Goal: Task Accomplishment & Management: Complete application form

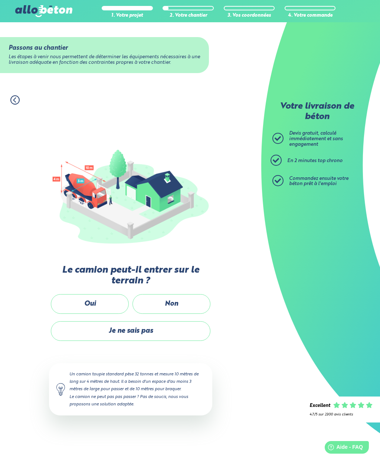
click at [196, 294] on label "Non" at bounding box center [171, 304] width 78 height 20
click at [0, 0] on input "Non" at bounding box center [0, 0] width 0 height 0
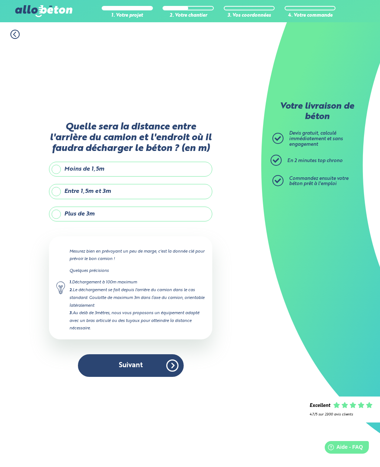
click at [136, 207] on label "Plus de 3m" at bounding box center [130, 214] width 163 height 15
click at [0, 0] on input "Plus de 3m" at bounding box center [0, 0] width 0 height 0
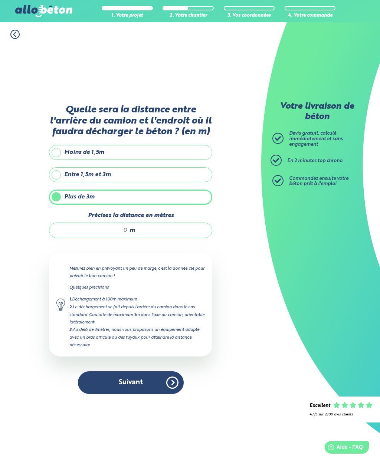
click at [123, 227] on input "Précisez la distance en mètres" at bounding box center [92, 230] width 71 height 7
type input "15"
click at [167, 371] on button "Suivant" at bounding box center [131, 382] width 106 height 23
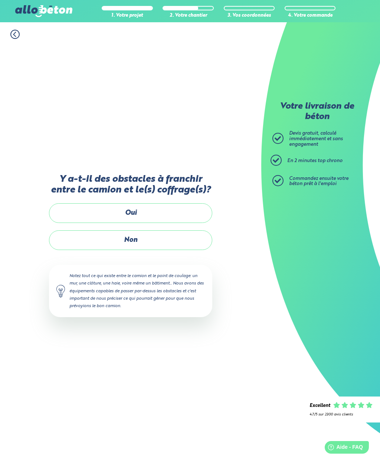
click at [164, 203] on label "Oui" at bounding box center [130, 213] width 163 height 20
click at [0, 0] on input "Oui" at bounding box center [0, 0] width 0 height 0
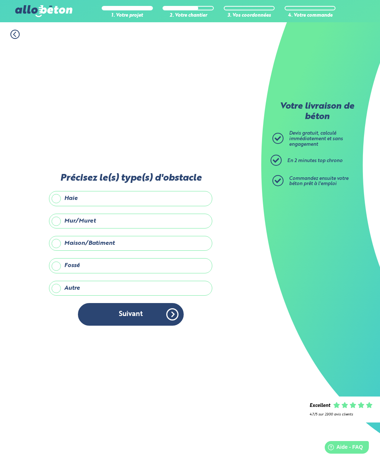
click at [116, 214] on label "Mur/Muret" at bounding box center [130, 221] width 163 height 15
click at [0, 0] on input "Mur/Muret" at bounding box center [0, 0] width 0 height 0
click at [158, 303] on button "Suivant" at bounding box center [131, 314] width 106 height 23
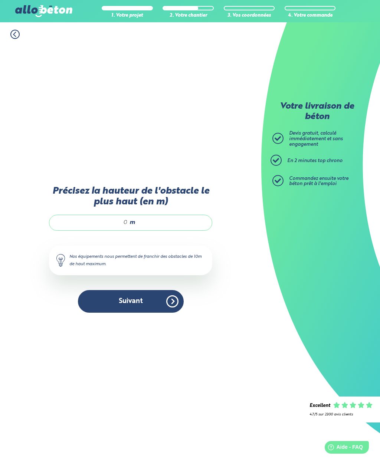
click at [128, 215] on div "m" at bounding box center [130, 223] width 163 height 16
type input "1,5"
click at [157, 290] on button "Suivant" at bounding box center [131, 301] width 106 height 23
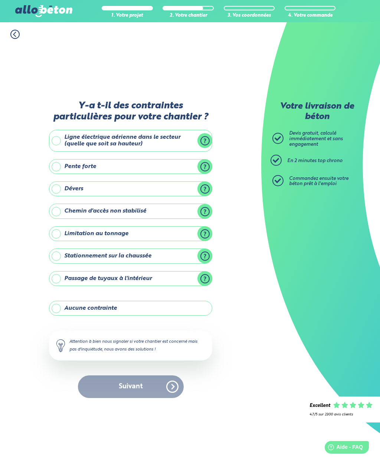
click at [174, 249] on label "Stationnement sur la chaussée" at bounding box center [130, 256] width 163 height 15
click at [0, 0] on input "Stationnement sur la chaussée" at bounding box center [0, 0] width 0 height 0
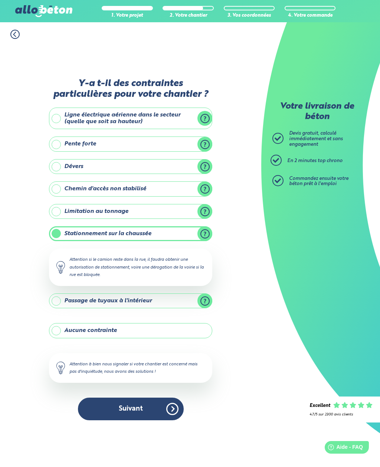
click at [140, 398] on button "Suivant" at bounding box center [131, 409] width 106 height 23
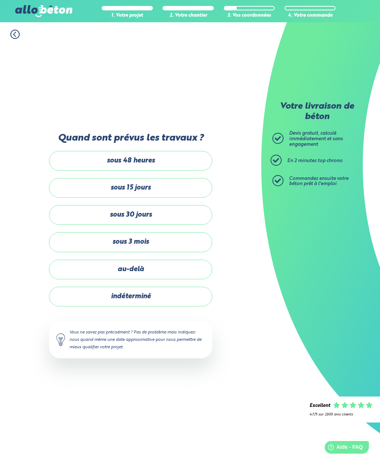
click at [162, 205] on label "sous 30 jours" at bounding box center [130, 215] width 163 height 20
click at [0, 0] on input "sous 30 jours" at bounding box center [0, 0] width 0 height 0
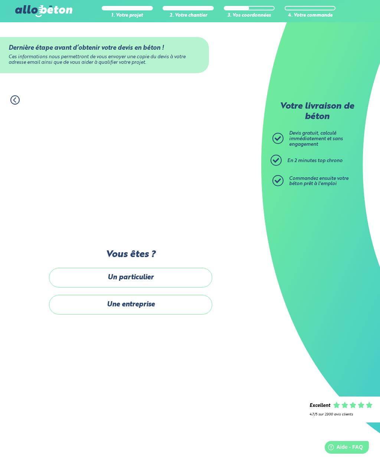
click at [176, 268] on label "Un particulier" at bounding box center [130, 278] width 163 height 20
click at [0, 0] on input "Un particulier" at bounding box center [0, 0] width 0 height 0
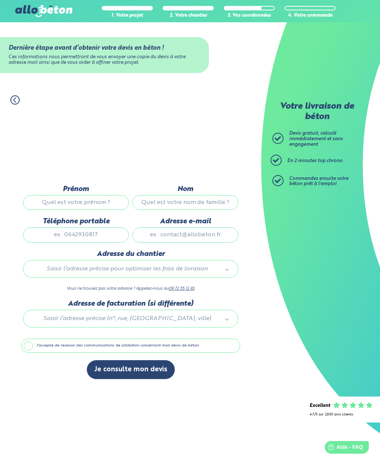
click at [103, 195] on input "Prénom" at bounding box center [76, 202] width 106 height 15
type input "Maiwenn"
click at [167, 195] on input "Nom" at bounding box center [185, 202] width 106 height 15
type input "Daprigny"
click at [56, 227] on input "Téléphone portable" at bounding box center [76, 234] width 106 height 15
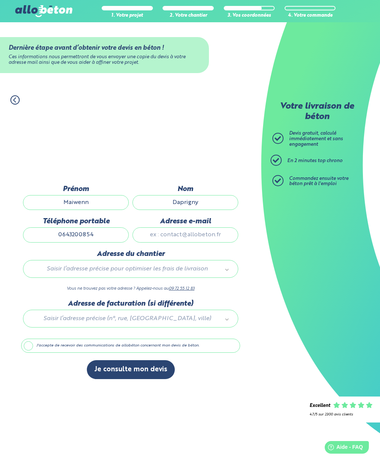
type input "0643200854"
click at [206, 227] on input "Adresse e-mail" at bounding box center [185, 234] width 106 height 15
type input "maiwenn.daprigny2@orange.fr"
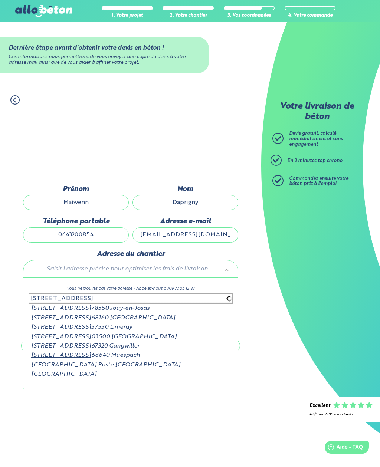
type input "20 rue de la vieille poste gung"
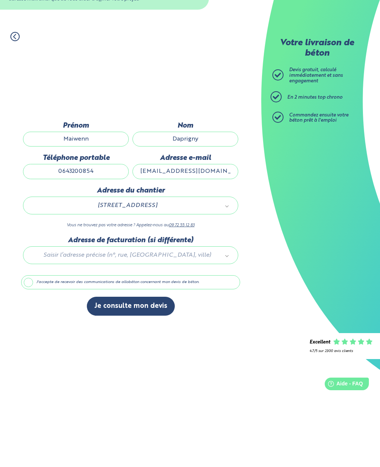
click at [145, 339] on label "J'accepte de recevoir des communications de allobéton concernant mon devis de b…" at bounding box center [130, 346] width 219 height 14
click at [0, 0] on input "J'accepte de recevoir des communications de allobéton concernant mon devis de b…" at bounding box center [0, 0] width 0 height 0
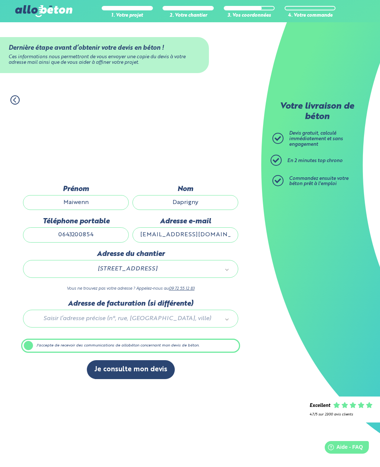
click at [178, 339] on label "J'accepte de recevoir des communications de allobéton concernant mon devis de b…" at bounding box center [130, 346] width 219 height 14
click at [0, 0] on input "J'accepte de recevoir des communications de allobéton concernant mon devis de b…" at bounding box center [0, 0] width 0 height 0
click at [156, 360] on button "Je consulte mon devis" at bounding box center [131, 369] width 88 height 19
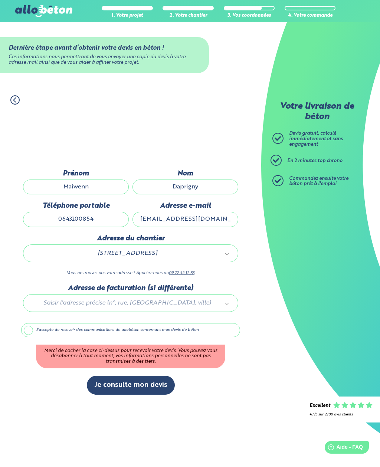
click at [176, 323] on label "J'accepte de recevoir des communications de allobéton concernant mon devis de b…" at bounding box center [130, 330] width 219 height 14
click at [0, 0] on input "J'accepte de recevoir des communications de allobéton concernant mon devis de b…" at bounding box center [0, 0] width 0 height 0
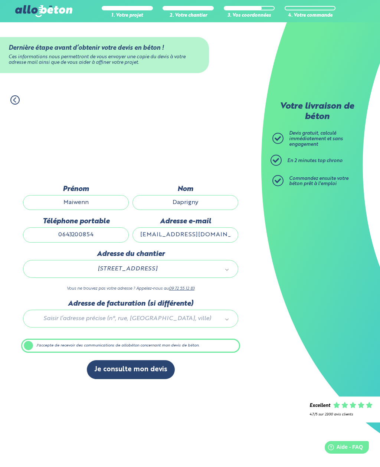
click at [153, 362] on button "Je consulte mon devis" at bounding box center [131, 369] width 88 height 19
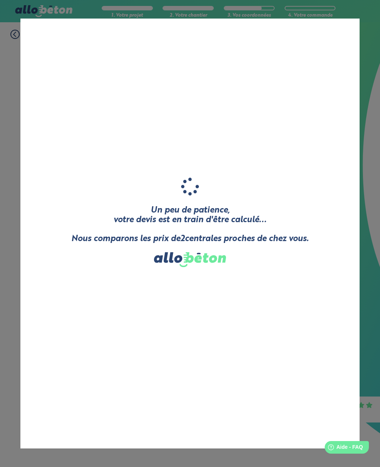
click at [377, 109] on div "Un peu de patience, votre devis est en train d'être calculé... Nous comparons l…" at bounding box center [190, 233] width 380 height 467
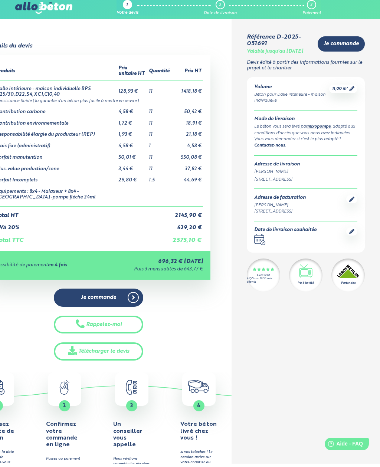
scroll to position [4, 0]
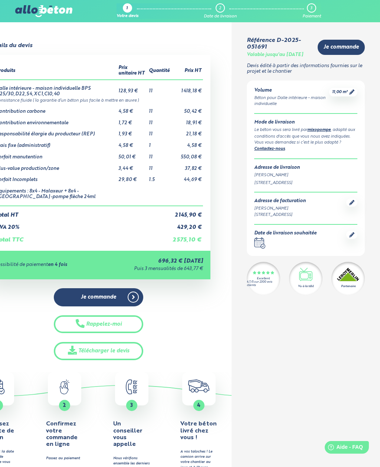
click at [123, 346] on link "Télécharger le devis" at bounding box center [98, 351] width 89 height 18
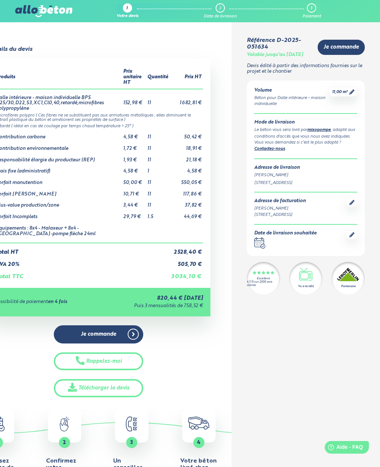
click at [130, 379] on link "Télécharger le devis" at bounding box center [98, 388] width 89 height 18
click at [346, 92] on div "Volume Béton pour Dalle intérieure - maison individuelle 11,00 m³ Mode de livra…" at bounding box center [306, 167] width 118 height 175
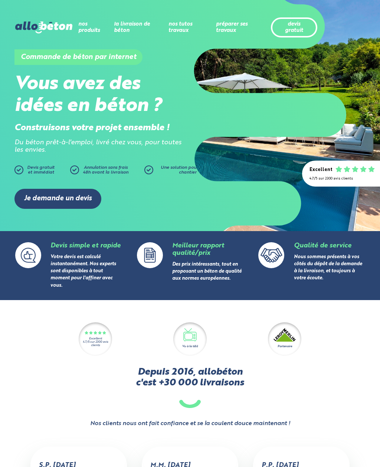
click at [303, 22] on link "devis gratuit" at bounding box center [294, 27] width 30 height 12
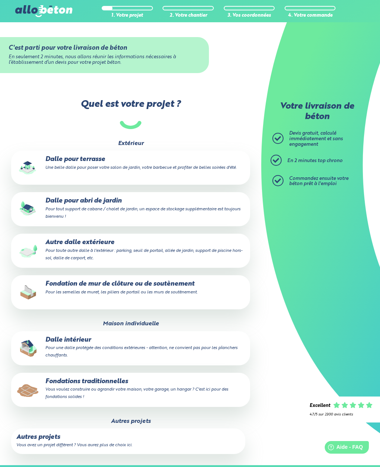
click at [173, 344] on p "Dalle intérieur Pour une dalle protégée des conditions extérieures - attention,…" at bounding box center [130, 347] width 229 height 23
click at [0, 0] on input "Dalle intérieur Pour une dalle protégée des conditions extérieures - attention,…" at bounding box center [0, 0] width 0 height 0
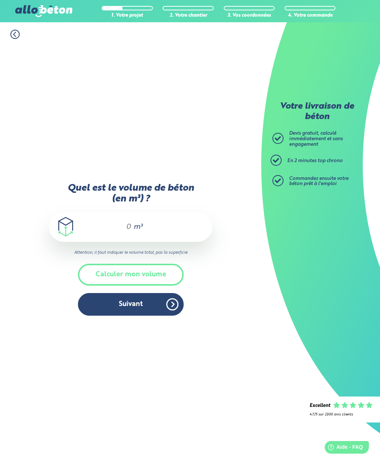
click at [125, 231] on input "Quel est le volume de béton (en m³) ?" at bounding box center [125, 227] width 13 height 9
type input "11"
click at [101, 310] on button "Suivant" at bounding box center [131, 304] width 106 height 23
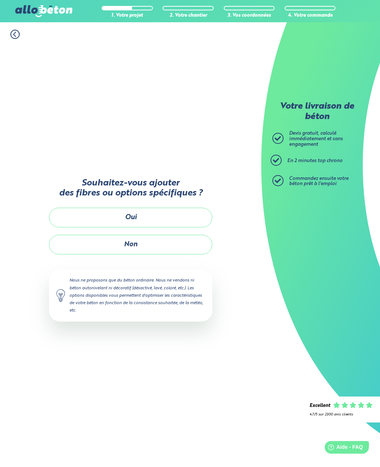
click at [178, 223] on button "Oui" at bounding box center [130, 218] width 163 height 20
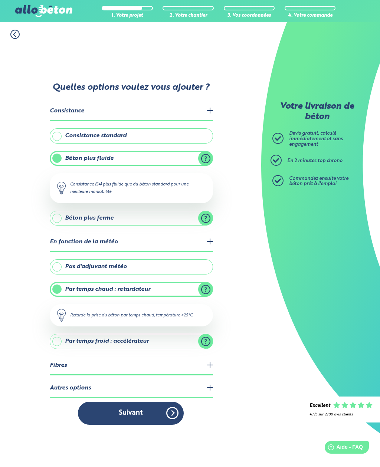
click at [146, 143] on label "Consistance standard" at bounding box center [131, 135] width 163 height 15
click at [0, 0] on input "Consistance standard" at bounding box center [0, 0] width 0 height 0
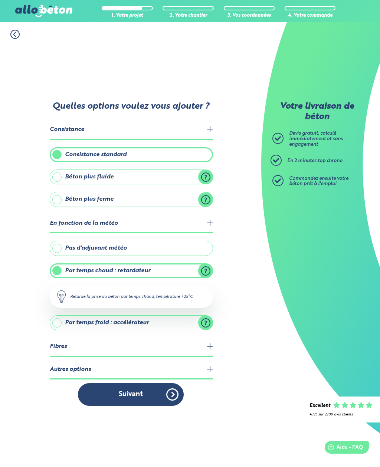
click at [129, 184] on label "Béton plus fluide" at bounding box center [131, 177] width 163 height 15
click at [0, 0] on input "Béton plus fluide" at bounding box center [0, 0] width 0 height 0
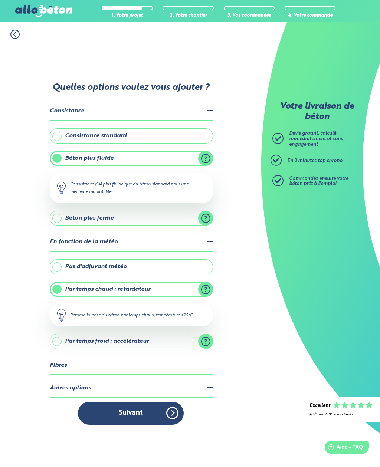
click at [125, 274] on label "Pas d'adjuvant météo" at bounding box center [131, 266] width 163 height 15
click at [0, 0] on input "Pas d'adjuvant météo" at bounding box center [0, 0] width 0 height 0
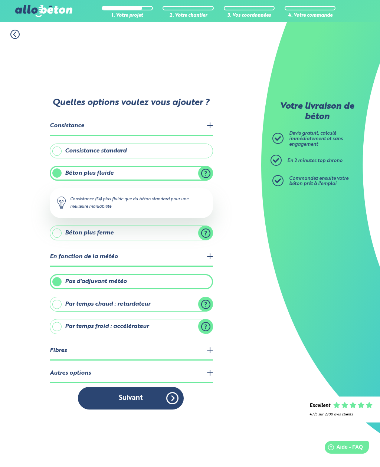
click at [146, 360] on legend "Fibres" at bounding box center [131, 351] width 163 height 19
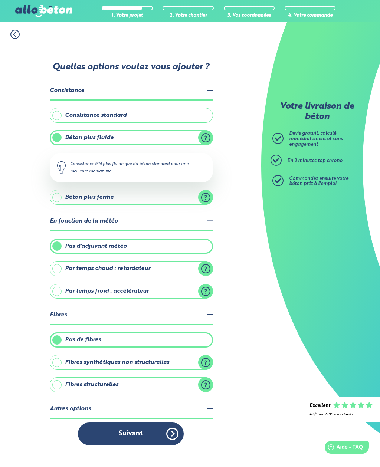
click at [119, 370] on label "Fibres synthétiques non structurelles" at bounding box center [131, 362] width 163 height 15
click at [0, 0] on input "Fibres synthétiques non structurelles" at bounding box center [0, 0] width 0 height 0
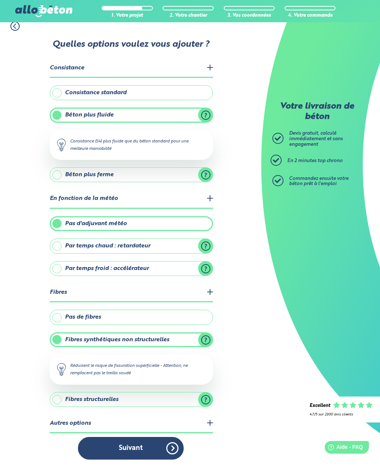
scroll to position [24, 0]
click at [183, 414] on legend "Autres options" at bounding box center [131, 423] width 163 height 19
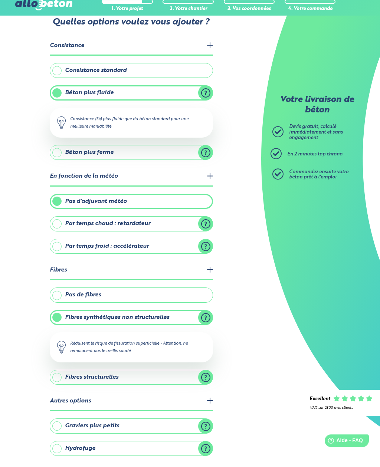
scroll to position [30, 0]
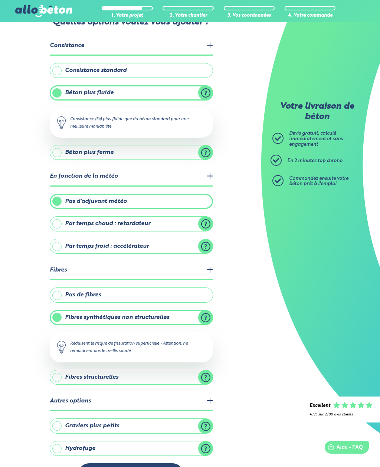
click at [155, 467] on button "Suivant" at bounding box center [131, 474] width 106 height 23
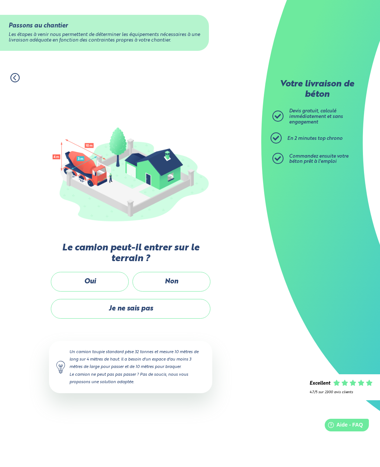
scroll to position [24, 0]
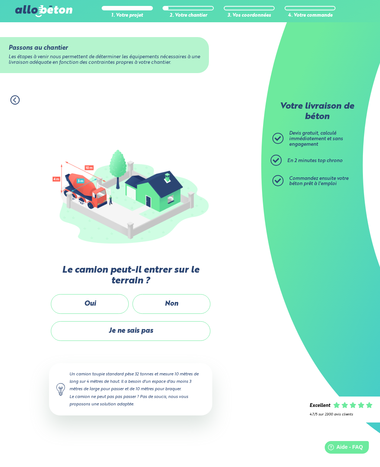
click at [195, 294] on label "Non" at bounding box center [171, 304] width 78 height 20
click at [0, 0] on input "Non" at bounding box center [0, 0] width 0 height 0
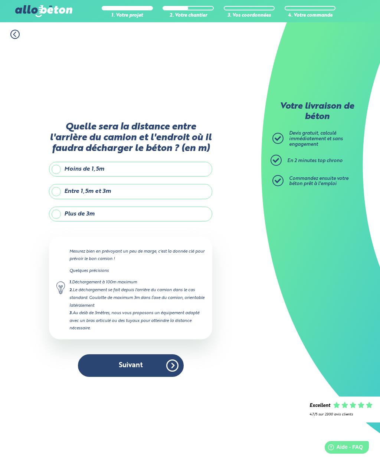
click at [126, 207] on label "Plus de 3m" at bounding box center [130, 214] width 163 height 15
click at [0, 0] on input "Plus de 3m" at bounding box center [0, 0] width 0 height 0
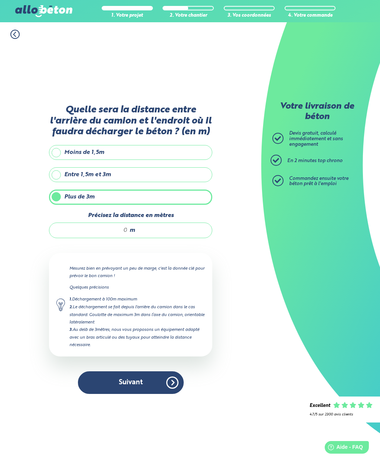
click at [127, 227] on input "Précisez la distance en mètres" at bounding box center [92, 230] width 71 height 7
type input "15"
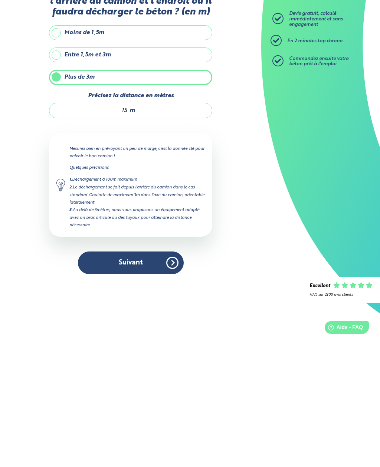
click at [164, 371] on button "Suivant" at bounding box center [131, 382] width 106 height 23
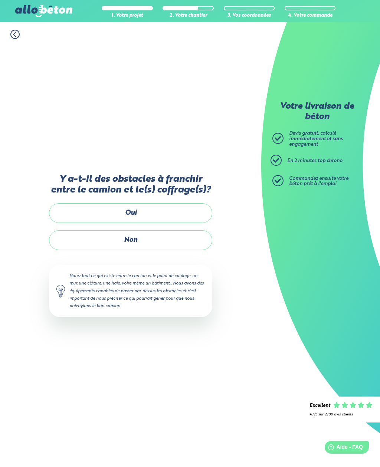
click at [184, 203] on label "Oui" at bounding box center [130, 213] width 163 height 20
click at [0, 0] on input "Oui" at bounding box center [0, 0] width 0 height 0
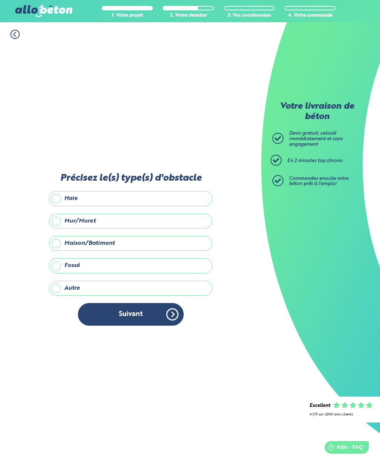
click at [127, 214] on label "Mur/Muret" at bounding box center [130, 221] width 163 height 15
click at [0, 0] on input "Mur/Muret" at bounding box center [0, 0] width 0 height 0
click at [141, 305] on button "Suivant" at bounding box center [131, 314] width 106 height 23
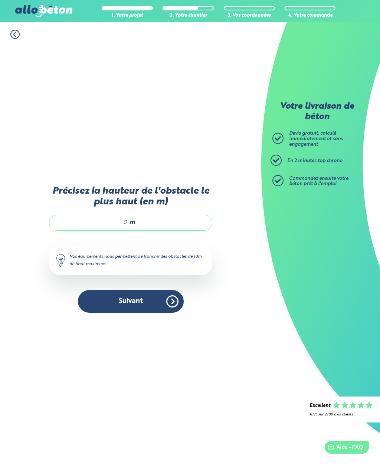
click at [127, 215] on div "m" at bounding box center [130, 223] width 163 height 16
type input "1,5"
click at [148, 292] on button "Suivant" at bounding box center [131, 301] width 106 height 23
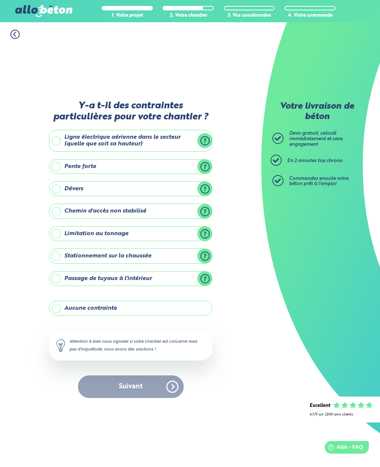
click at [162, 249] on label "Stationnement sur la chaussée" at bounding box center [130, 256] width 163 height 15
click at [0, 0] on input "Stationnement sur la chaussée" at bounding box center [0, 0] width 0 height 0
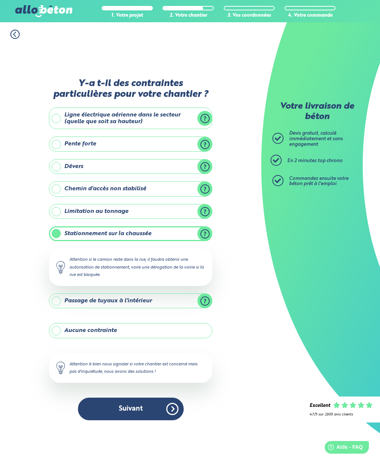
click at [157, 398] on button "Suivant" at bounding box center [131, 409] width 106 height 23
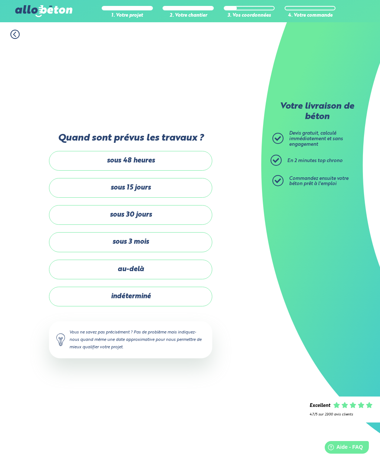
click at [172, 206] on label "sous 30 jours" at bounding box center [130, 215] width 163 height 20
click at [0, 0] on input "sous 30 jours" at bounding box center [0, 0] width 0 height 0
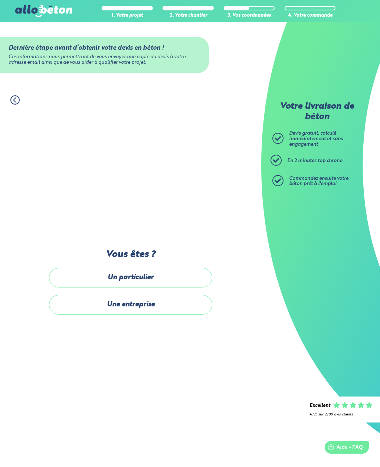
click at [179, 268] on label "Un particulier" at bounding box center [130, 278] width 163 height 20
click at [0, 0] on input "Un particulier" at bounding box center [0, 0] width 0 height 0
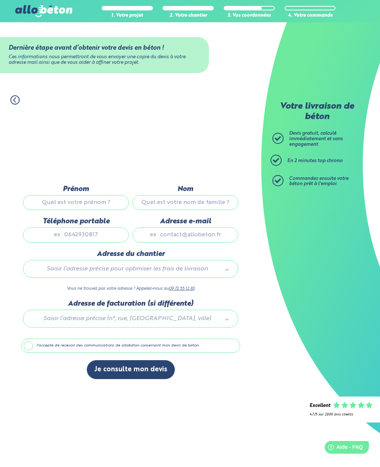
click at [102, 195] on input "Prénom" at bounding box center [76, 202] width 106 height 15
type input "Maiwenn"
click at [204, 195] on input "Nom" at bounding box center [185, 202] width 106 height 15
type input "D’aprigny"
click at [101, 227] on input "Téléphone portable" at bounding box center [76, 234] width 106 height 15
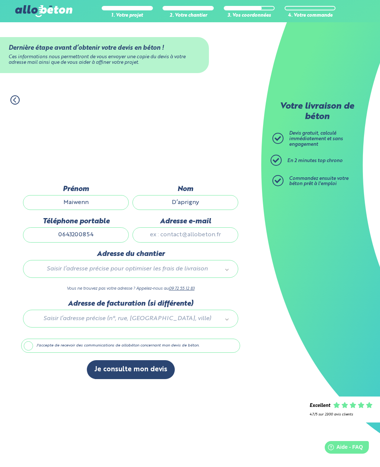
type input "0643200854"
click at [198, 227] on input "Adresse e-mail" at bounding box center [185, 234] width 106 height 15
type input "maiwenn.daprigny2@orange.fr"
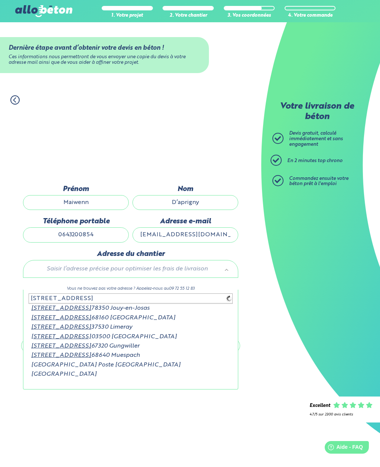
type input "20 rue de la vieille poste gung"
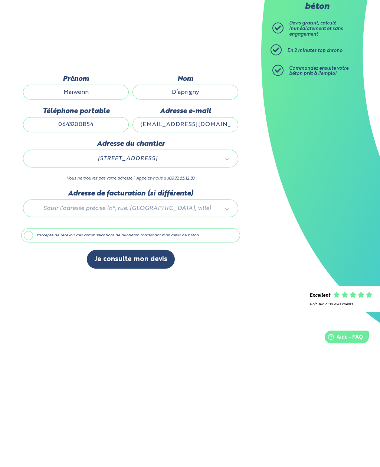
click at [170, 339] on label "J'accepte de recevoir des communications de allobéton concernant mon devis de b…" at bounding box center [130, 346] width 219 height 14
click at [0, 0] on input "J'accepte de recevoir des communications de allobéton concernant mon devis de b…" at bounding box center [0, 0] width 0 height 0
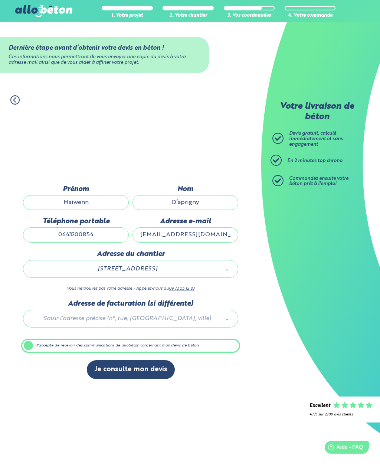
click at [152, 360] on button "Je consulte mon devis" at bounding box center [131, 369] width 88 height 19
